Goal: Use online tool/utility: Utilize a website feature to perform a specific function

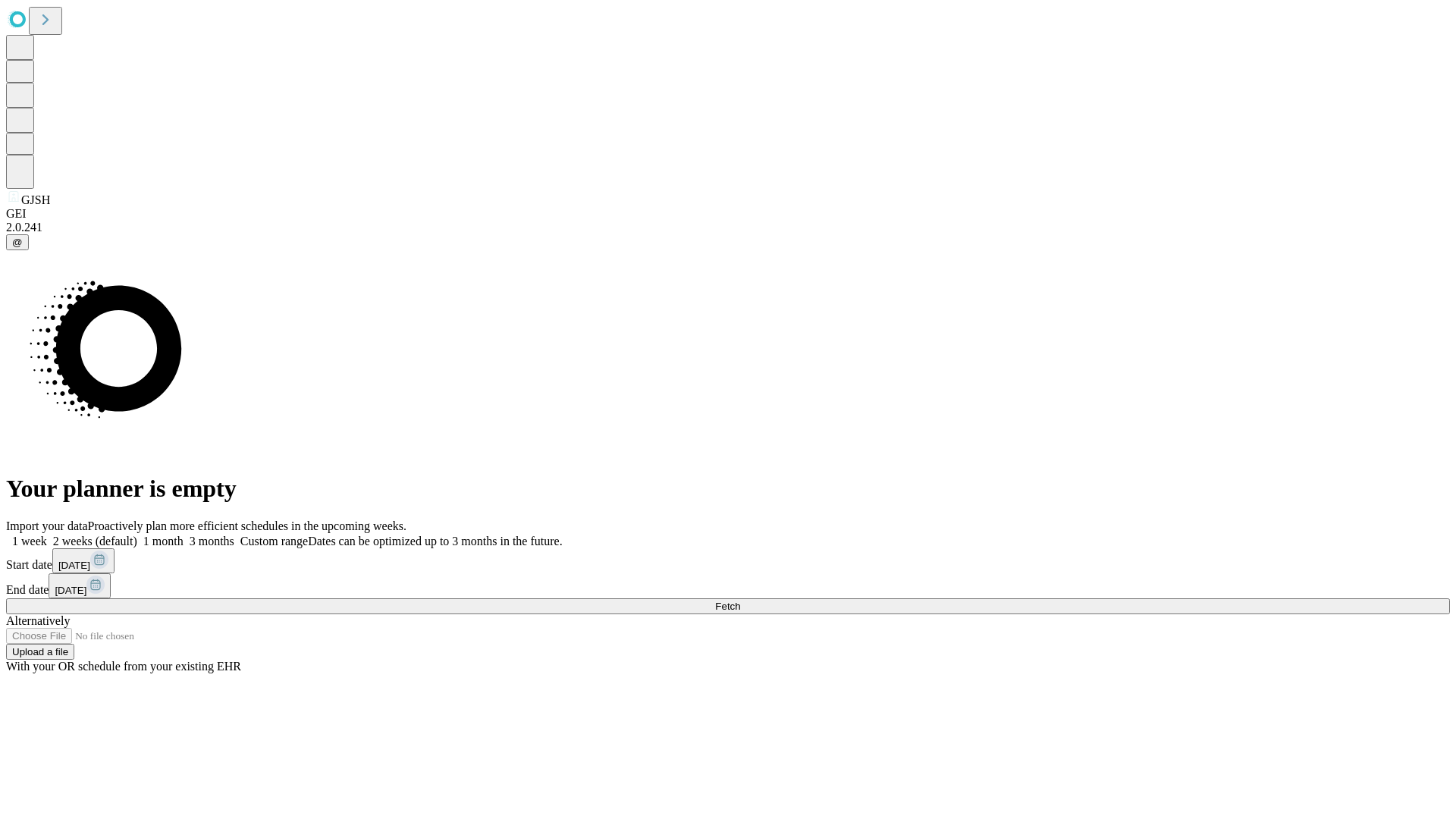
click at [740, 601] on span "Fetch" at bounding box center [727, 606] width 25 height 11
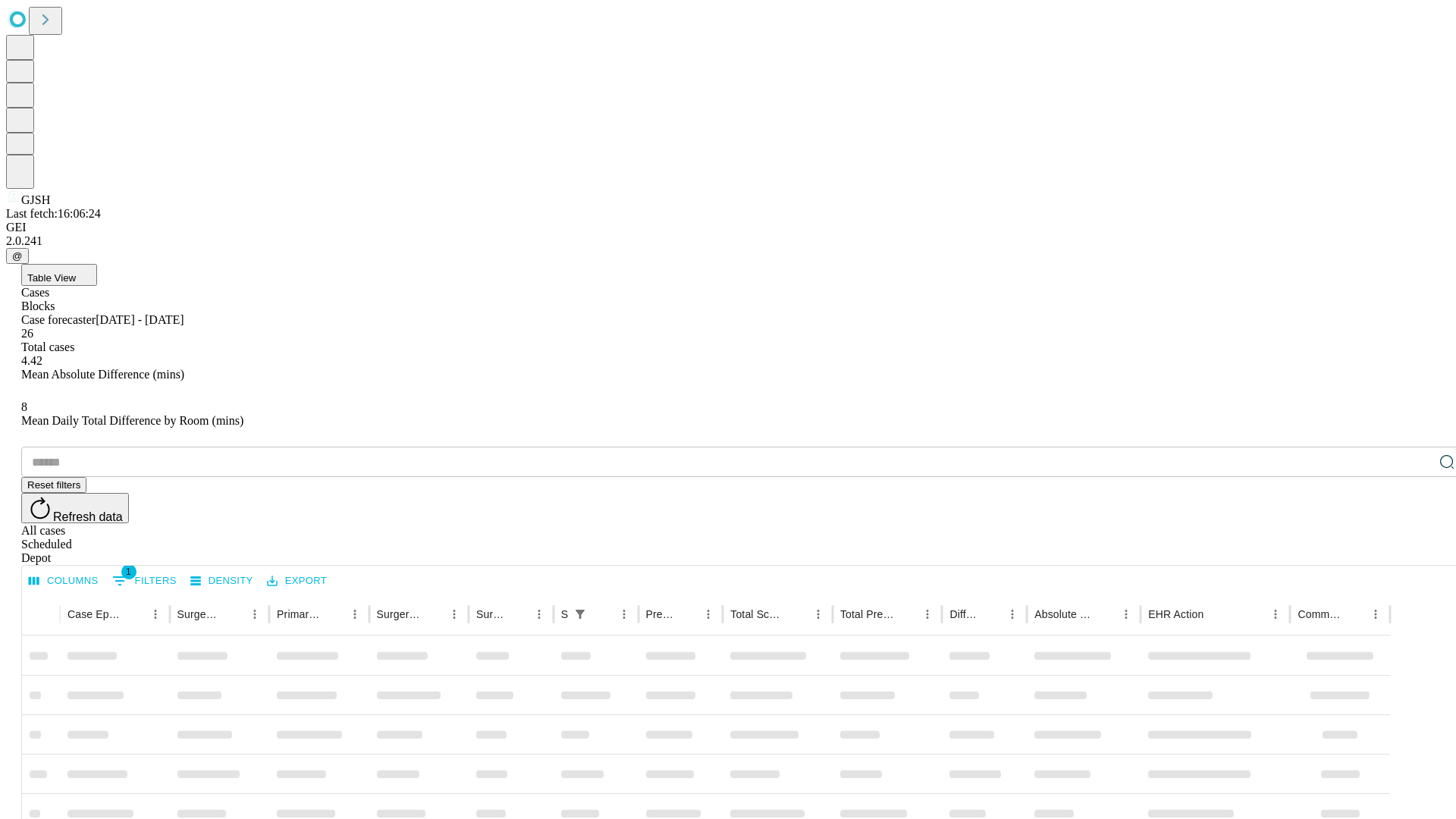
click at [76, 273] on span "Table View" at bounding box center [52, 278] width 49 height 11
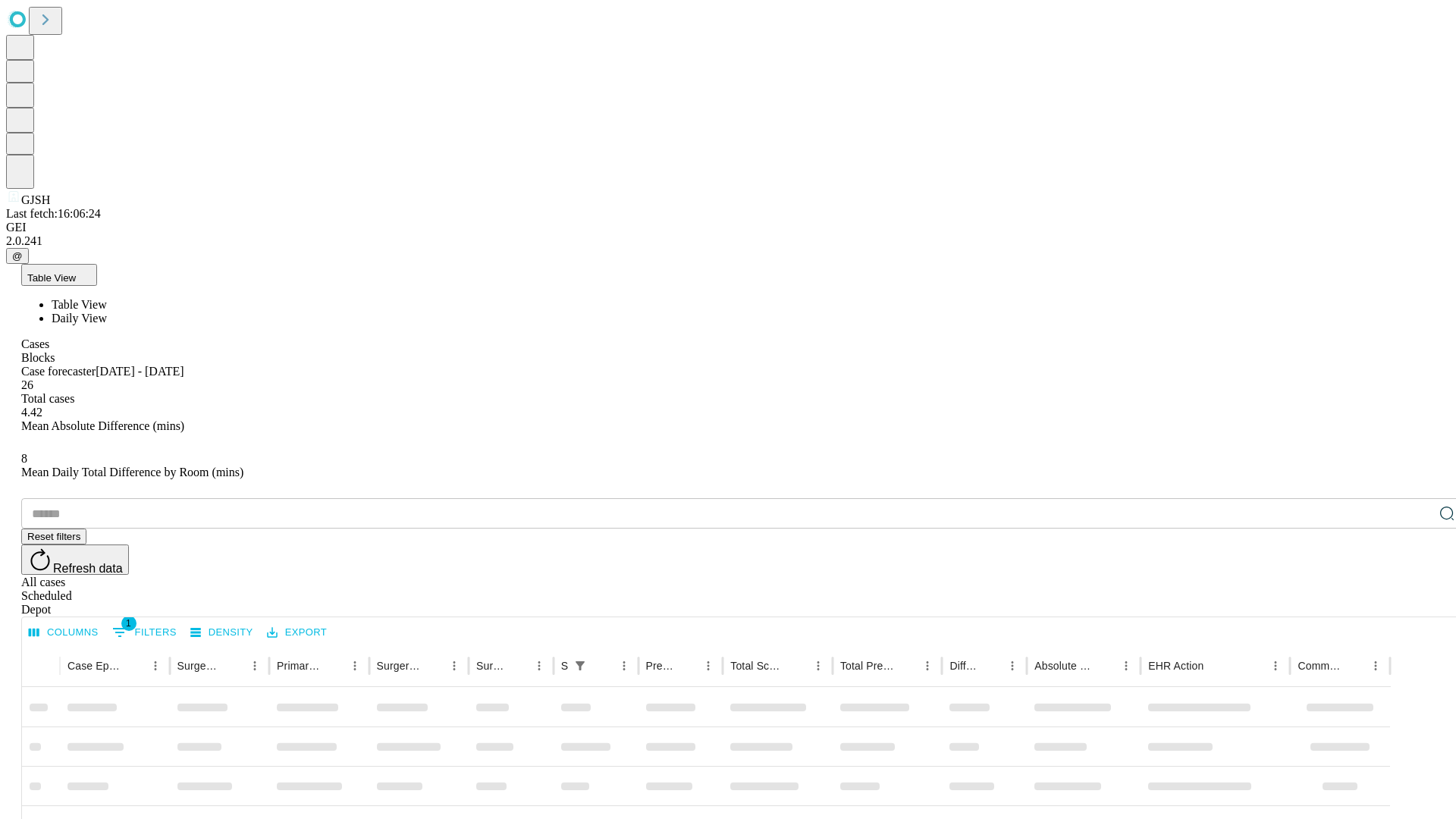
click at [107, 311] on span "Daily View" at bounding box center [79, 318] width 55 height 13
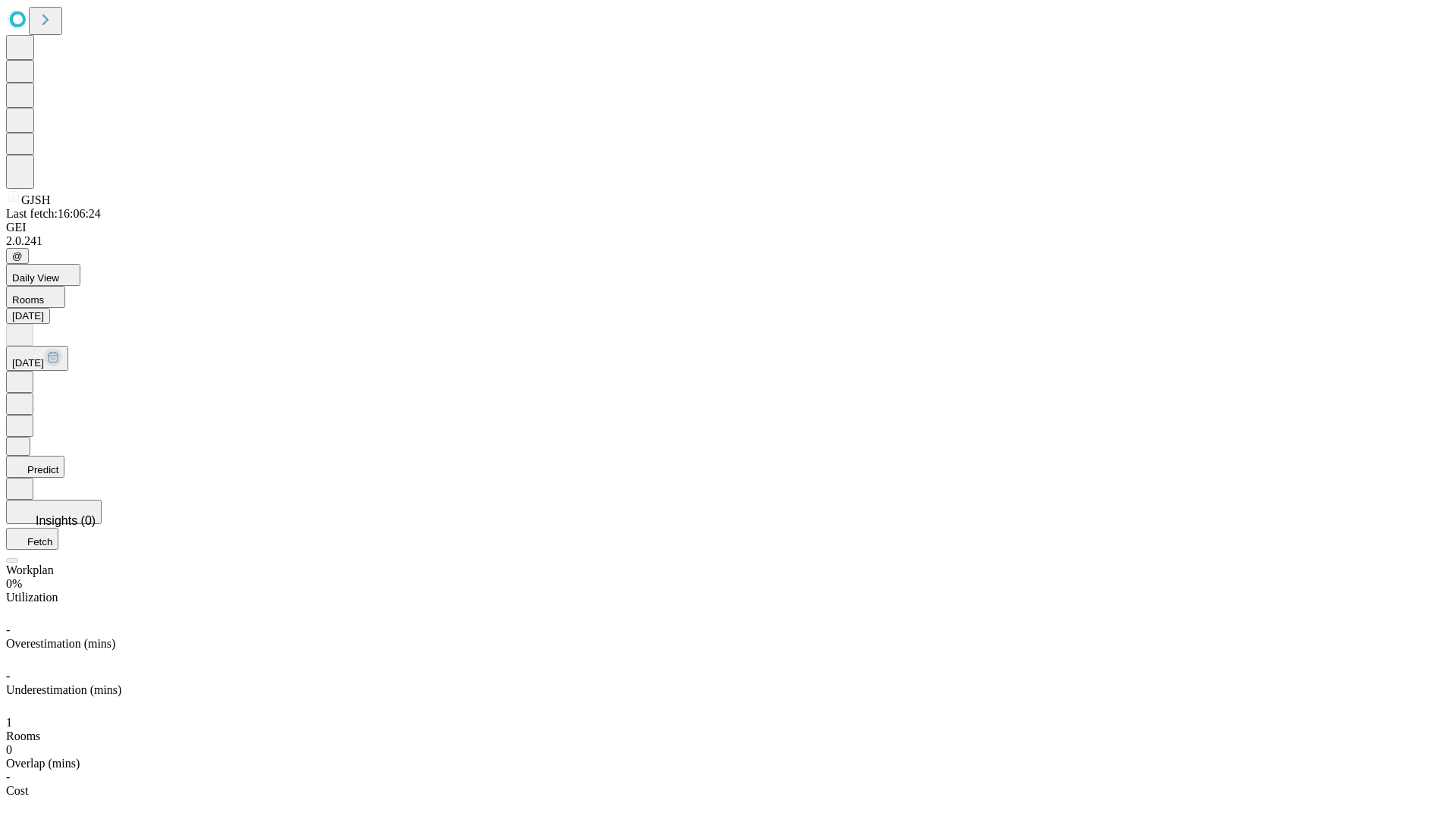
click at [65, 456] on button "Predict" at bounding box center [35, 467] width 58 height 22
